Goal: Task Accomplishment & Management: Use online tool/utility

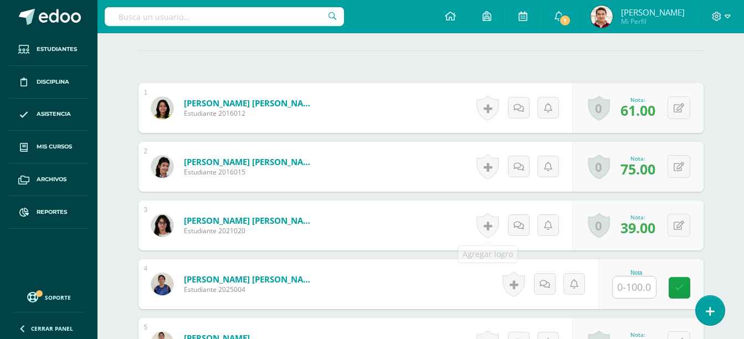
scroll to position [450, 0]
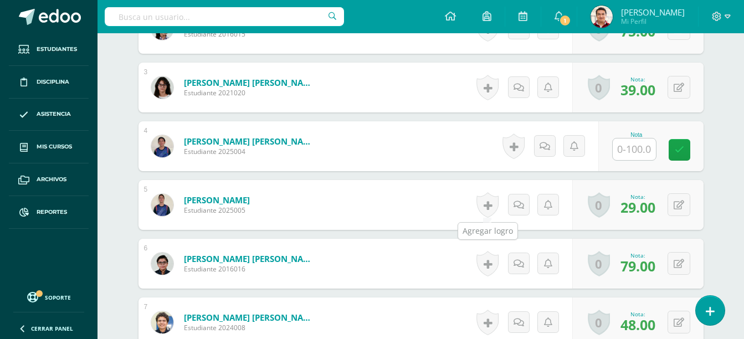
click at [497, 210] on link at bounding box center [487, 204] width 22 height 25
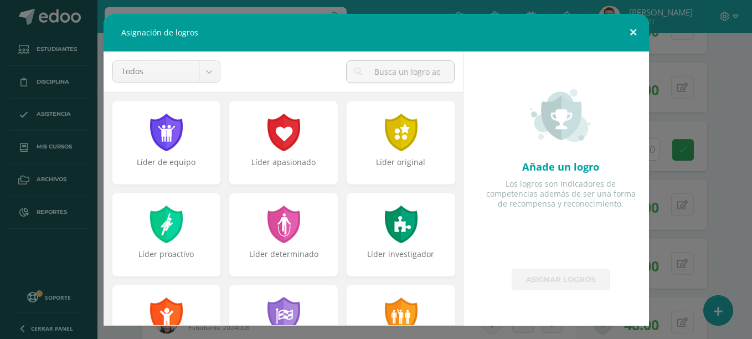
click at [637, 32] on button at bounding box center [634, 33] width 32 height 38
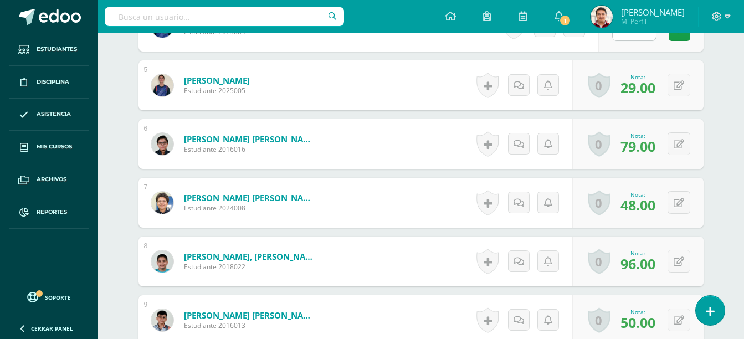
scroll to position [575, 0]
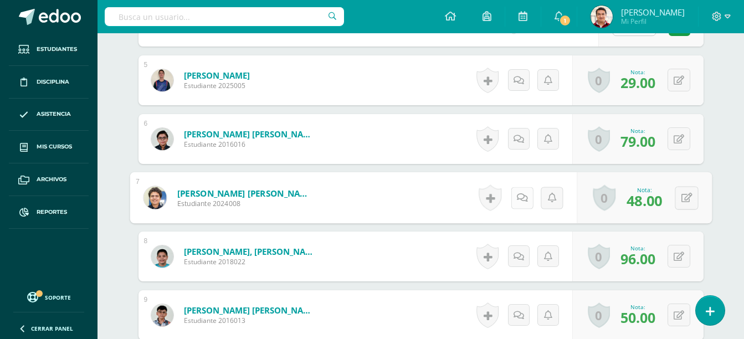
click at [518, 198] on icon at bounding box center [521, 197] width 11 height 9
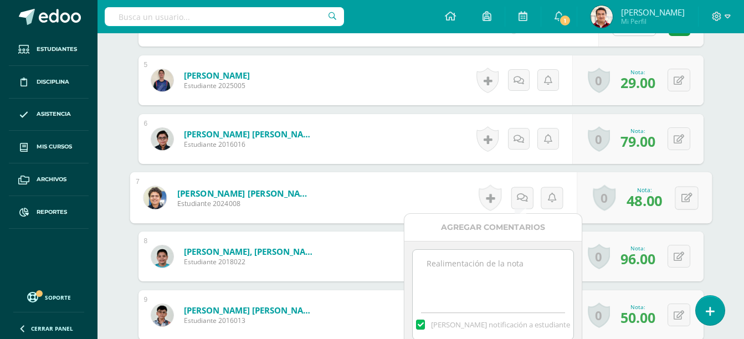
click at [505, 251] on textarea at bounding box center [493, 277] width 160 height 55
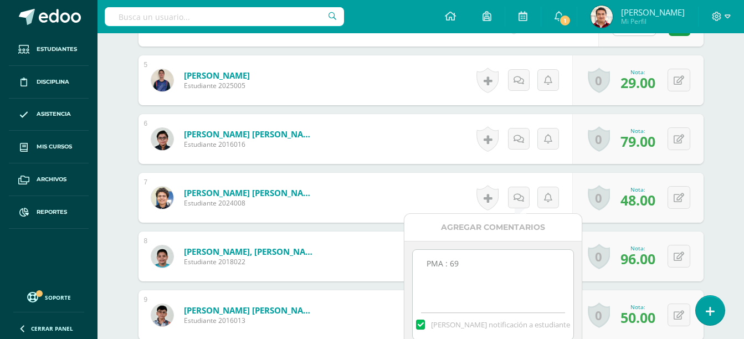
click at [427, 263] on textarea "PMA : 69" at bounding box center [493, 277] width 160 height 55
click at [441, 252] on textarea "PMA : 69" at bounding box center [493, 277] width 160 height 55
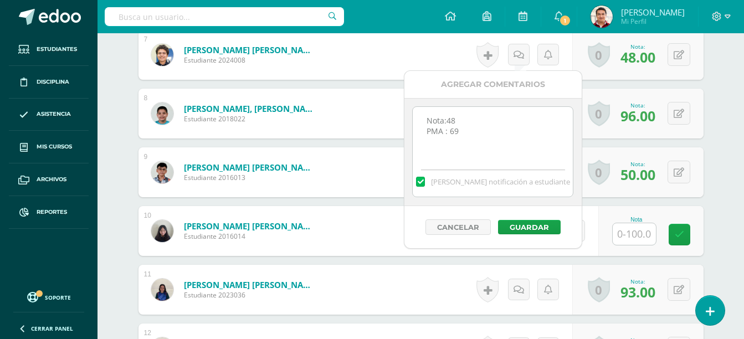
scroll to position [720, 0]
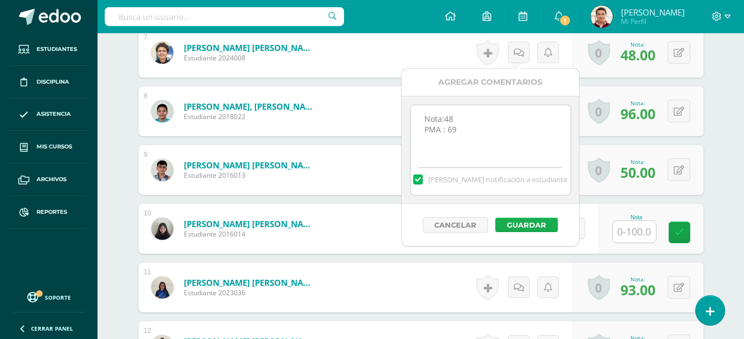
type textarea "Nota:48 PMA : 69"
click at [527, 225] on button "Guardar" at bounding box center [526, 225] width 63 height 14
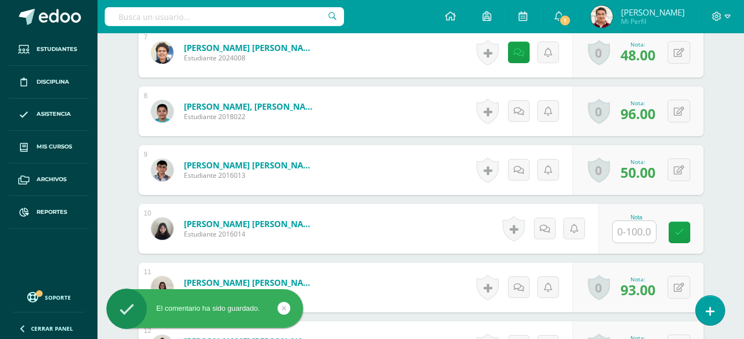
scroll to position [603, 0]
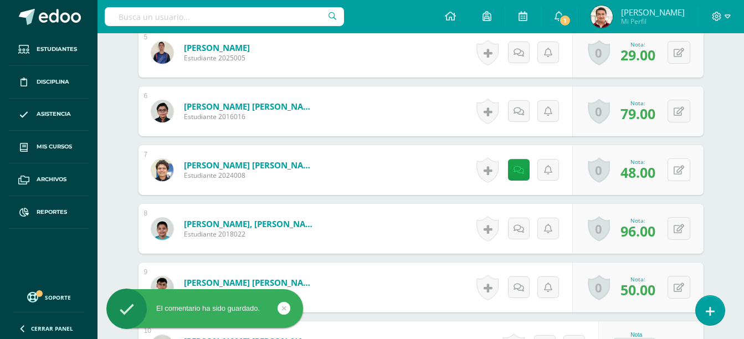
click at [681, 172] on icon at bounding box center [678, 170] width 11 height 9
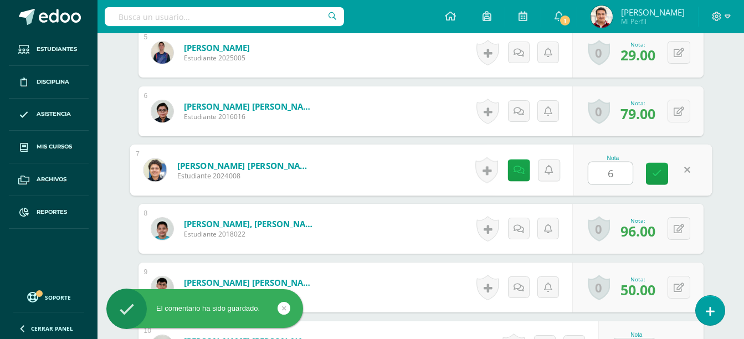
type input "69"
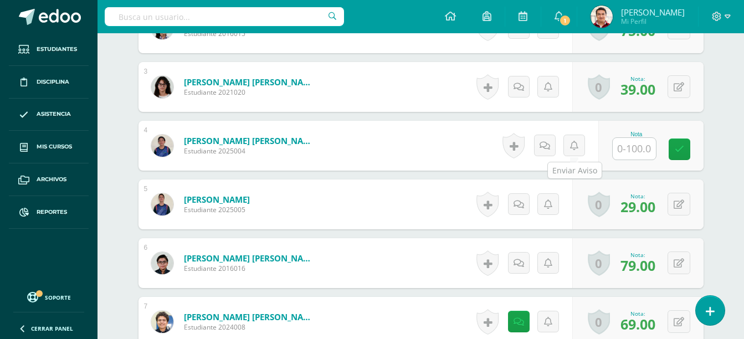
scroll to position [451, 0]
click at [512, 205] on link at bounding box center [519, 204] width 22 height 22
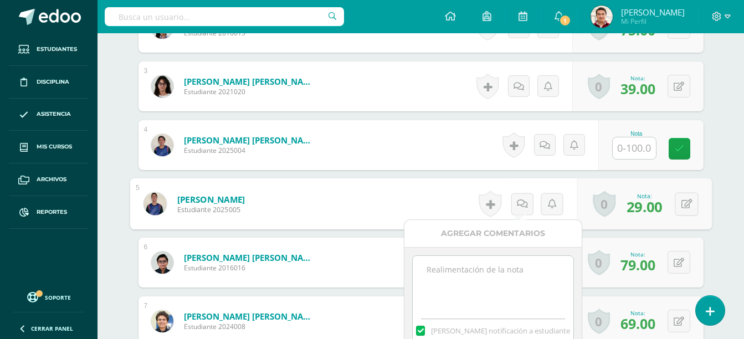
click at [511, 273] on textarea at bounding box center [493, 283] width 160 height 55
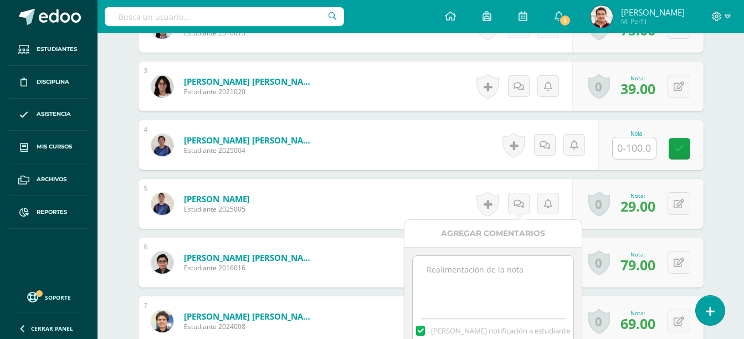
type textarea "P"
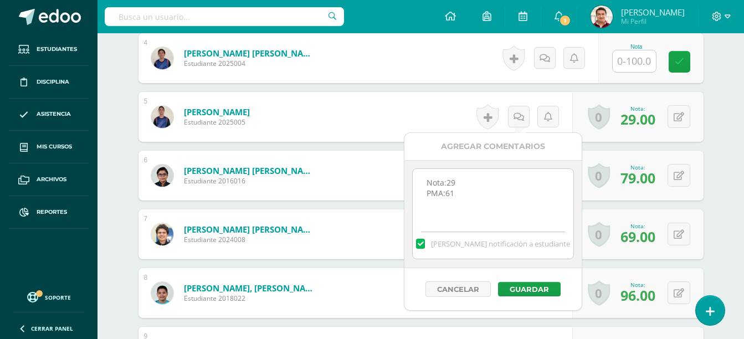
scroll to position [538, 0]
type textarea "Nota:29 PMA:61"
click at [534, 289] on button "Guardar" at bounding box center [526, 289] width 63 height 14
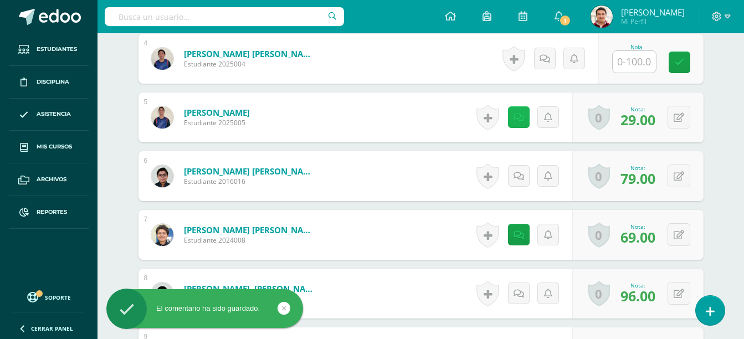
click at [526, 115] on link at bounding box center [519, 117] width 22 height 22
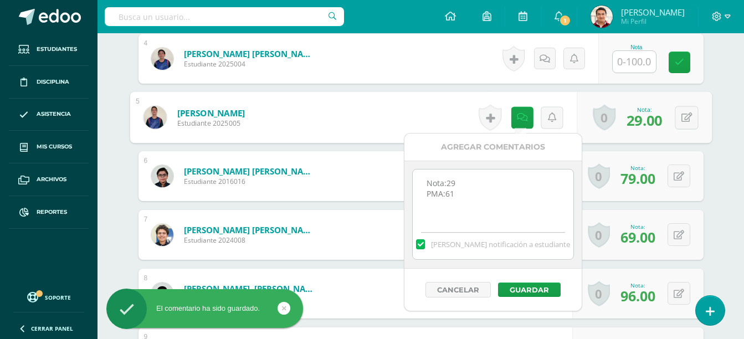
click at [479, 246] on span "[PERSON_NAME] notificación a estudiante" at bounding box center [500, 244] width 139 height 10
click at [0, 0] on input "[PERSON_NAME] notificación a estudiante" at bounding box center [0, 0] width 0 height 0
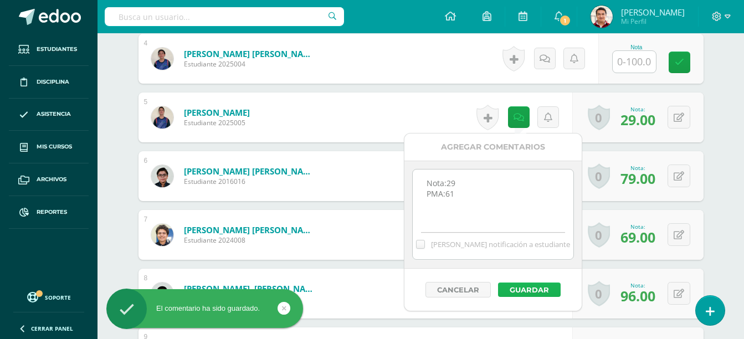
click at [529, 284] on button "Guardar" at bounding box center [529, 289] width 63 height 14
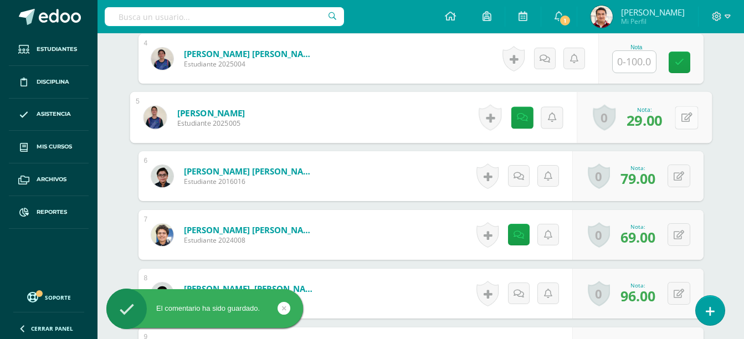
click at [676, 121] on button at bounding box center [686, 117] width 23 height 23
type input "61"
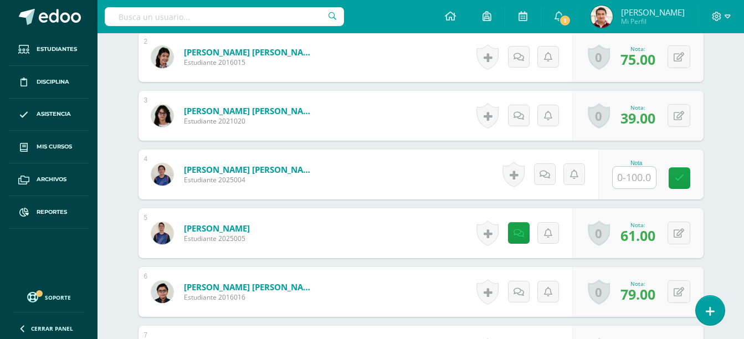
scroll to position [342, 0]
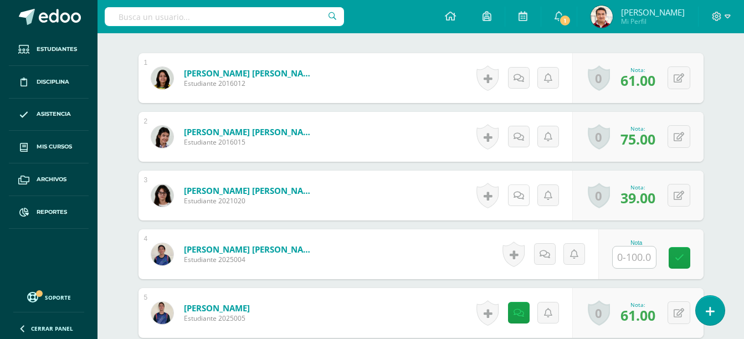
click at [513, 194] on link at bounding box center [519, 195] width 22 height 22
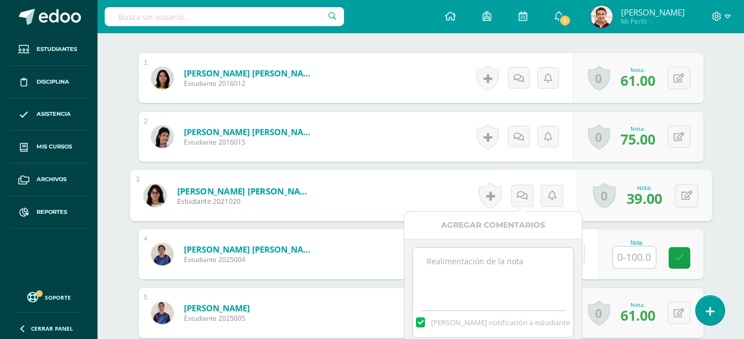
click at [483, 274] on textarea at bounding box center [493, 275] width 160 height 55
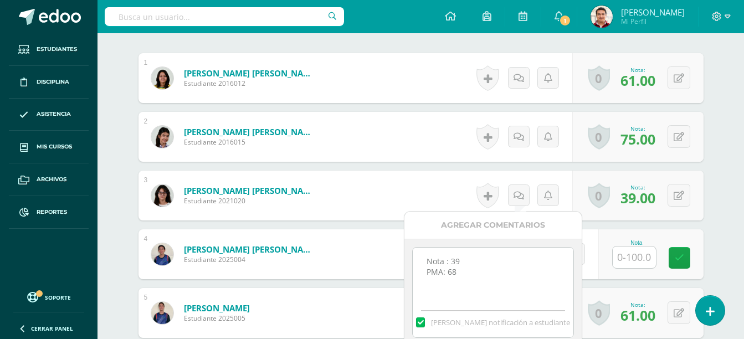
type textarea "Nota : 39 PMA: 68"
click at [425, 325] on label at bounding box center [420, 322] width 9 height 10
click at [0, 0] on input "[PERSON_NAME] notificación a estudiante" at bounding box center [0, 0] width 0 height 0
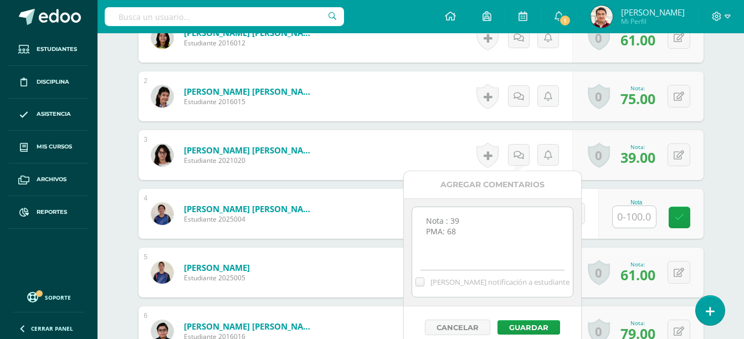
scroll to position [384, 0]
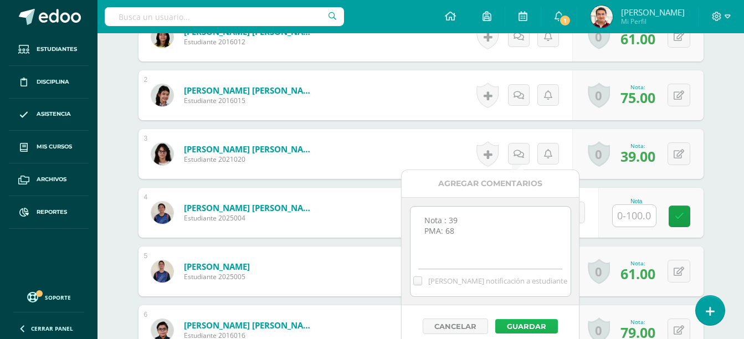
click at [525, 328] on button "Guardar" at bounding box center [526, 326] width 63 height 14
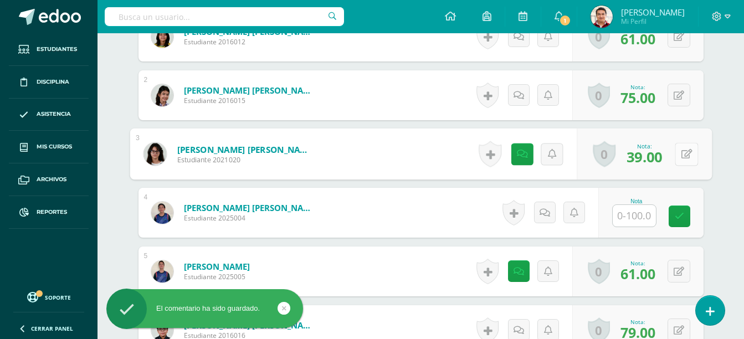
click at [683, 153] on icon at bounding box center [686, 153] width 11 height 9
type input "68"
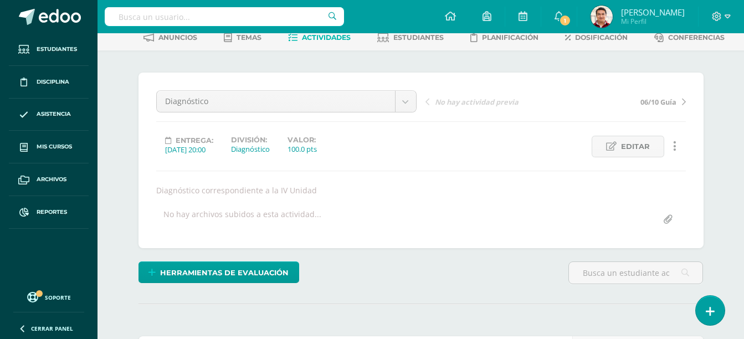
scroll to position [0, 0]
